Goal: Entertainment & Leisure: Consume media (video, audio)

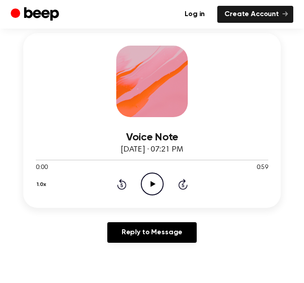
scroll to position [127, 0]
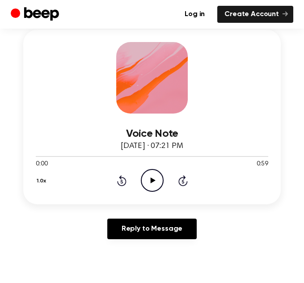
click at [156, 267] on main "You were left a beep Turn up your volume and press play. Voice Note September 1…" at bounding box center [152, 285] width 304 height 824
click at [151, 184] on icon "Play Audio" at bounding box center [152, 180] width 23 height 23
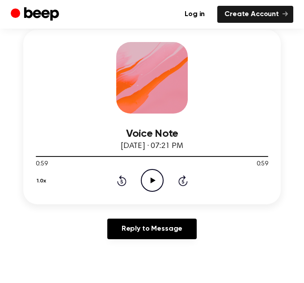
click at [96, 121] on div "Voice Note September 19, 2023 · 07:21 PM 0:59 0:59 Your browser does not suppor…" at bounding box center [152, 152] width 232 height 78
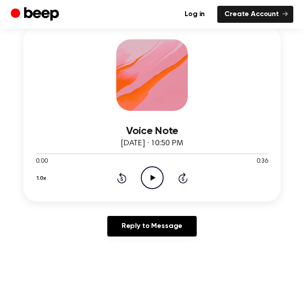
scroll to position [131, 0]
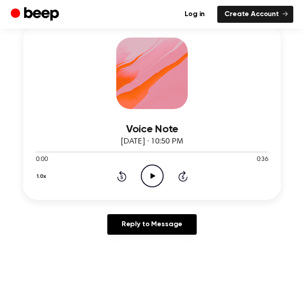
click at [149, 170] on icon "Play Audio" at bounding box center [152, 175] width 23 height 23
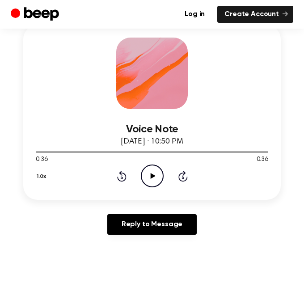
click at [149, 170] on icon "Play Audio" at bounding box center [152, 175] width 23 height 23
click at [149, 170] on icon "Pause Audio" at bounding box center [152, 175] width 23 height 23
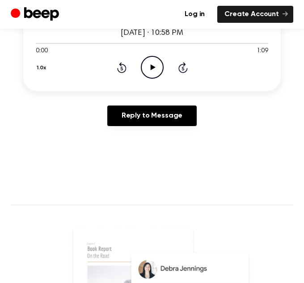
scroll to position [241, 0]
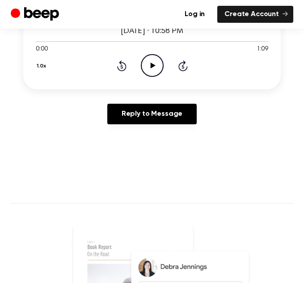
click at [163, 64] on div "1.0x Rewind 5 seconds Play Audio Skip 5 seconds" at bounding box center [152, 65] width 232 height 23
click at [141, 65] on icon "Play Audio" at bounding box center [152, 65] width 23 height 23
click at [146, 71] on icon "Pause Audio" at bounding box center [152, 65] width 23 height 23
click at [147, 75] on icon "Play Audio" at bounding box center [152, 65] width 23 height 23
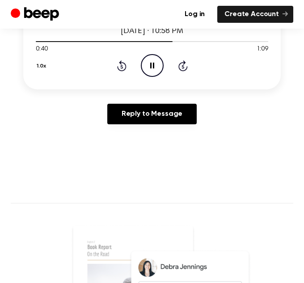
click at [150, 73] on icon "Pause Audio" at bounding box center [152, 65] width 23 height 23
click at [150, 73] on icon "Play Audio" at bounding box center [152, 65] width 23 height 23
drag, startPoint x: 259, startPoint y: 43, endPoint x: 161, endPoint y: 43, distance: 98.2
click at [161, 43] on div at bounding box center [152, 40] width 232 height 7
click at [116, 41] on div at bounding box center [152, 41] width 232 height 1
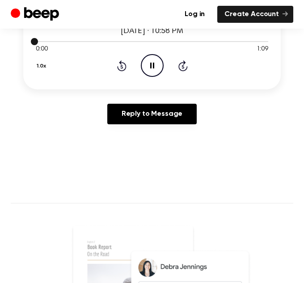
click at [117, 43] on div at bounding box center [152, 40] width 232 height 7
click at [183, 67] on icon "Skip 5 seconds" at bounding box center [183, 66] width 10 height 12
click at [146, 64] on icon "Pause Audio" at bounding box center [152, 65] width 23 height 23
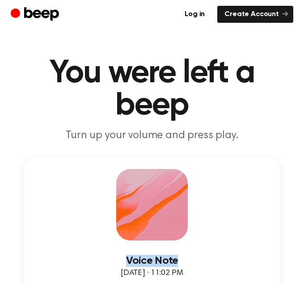
drag, startPoint x: 137, startPoint y: 232, endPoint x: 338, endPoint y: 170, distance: 210.5
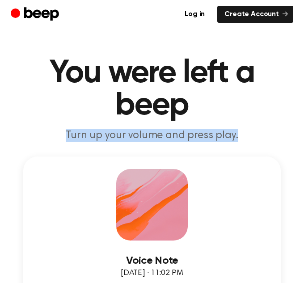
drag, startPoint x: 269, startPoint y: 131, endPoint x: 328, endPoint y: 110, distance: 63.0
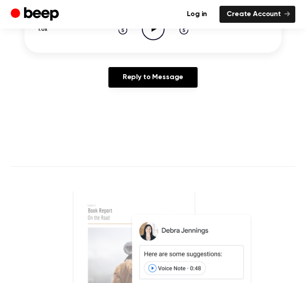
scroll to position [230, 0]
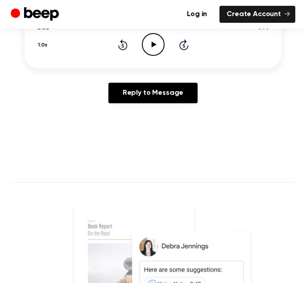
click at [156, 56] on icon "Play Audio" at bounding box center [153, 44] width 23 height 23
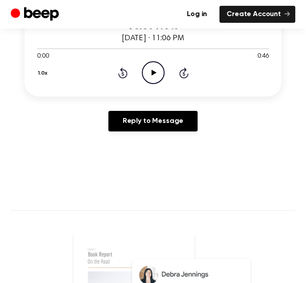
scroll to position [216, 0]
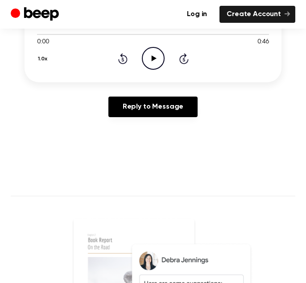
click at [148, 70] on icon "Play Audio" at bounding box center [153, 58] width 23 height 23
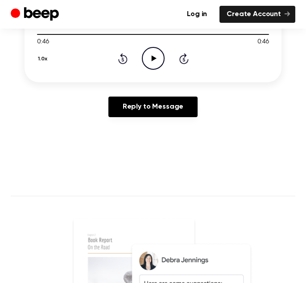
click at [147, 70] on icon "Play Audio" at bounding box center [153, 58] width 23 height 23
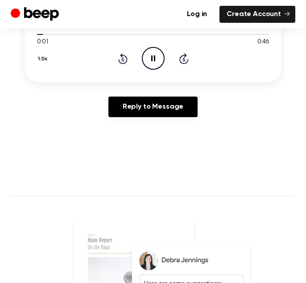
click at [184, 64] on icon at bounding box center [183, 58] width 9 height 11
click at [156, 70] on icon "Pause Audio" at bounding box center [153, 58] width 23 height 23
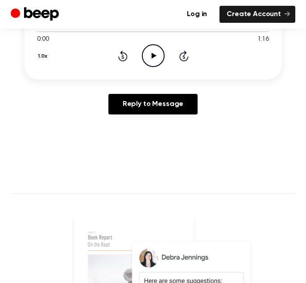
scroll to position [217, 0]
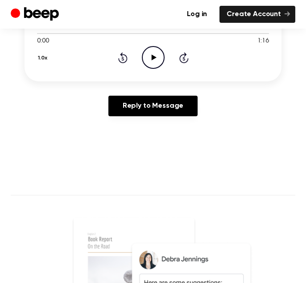
click at [148, 69] on icon "Play Audio" at bounding box center [153, 57] width 23 height 23
